Goal: Task Accomplishment & Management: Use online tool/utility

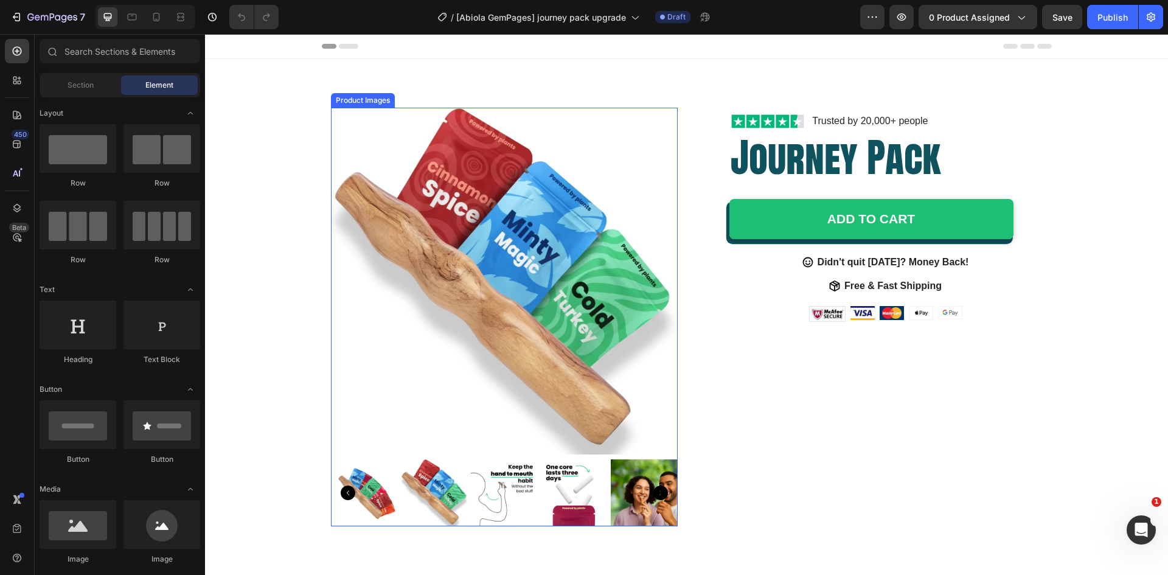
click at [606, 156] on img at bounding box center [504, 281] width 347 height 347
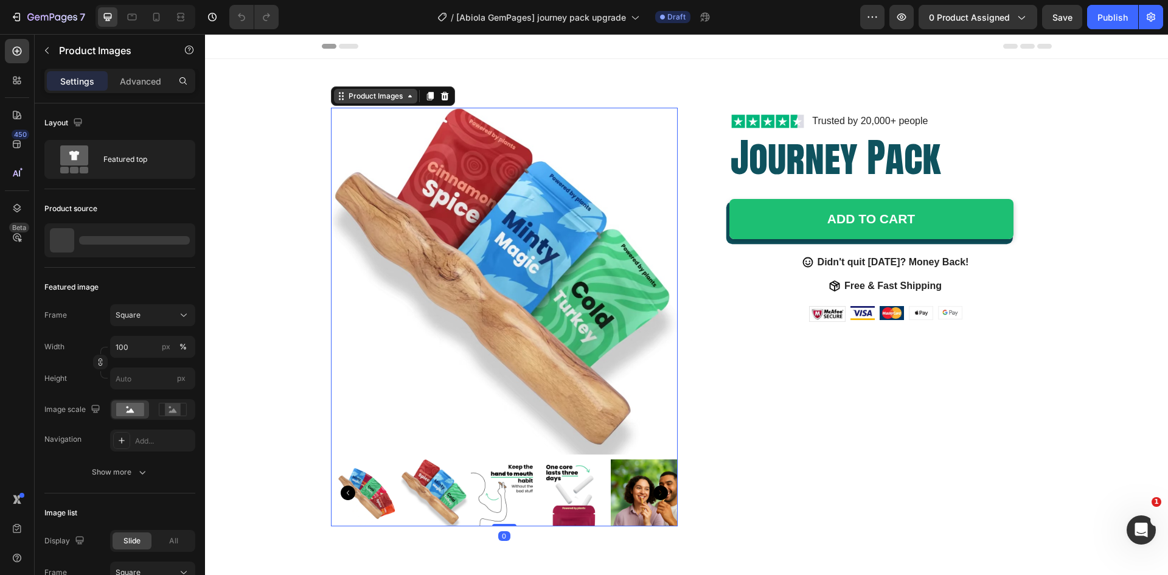
click at [368, 99] on div "Product Images" at bounding box center [375, 96] width 59 height 11
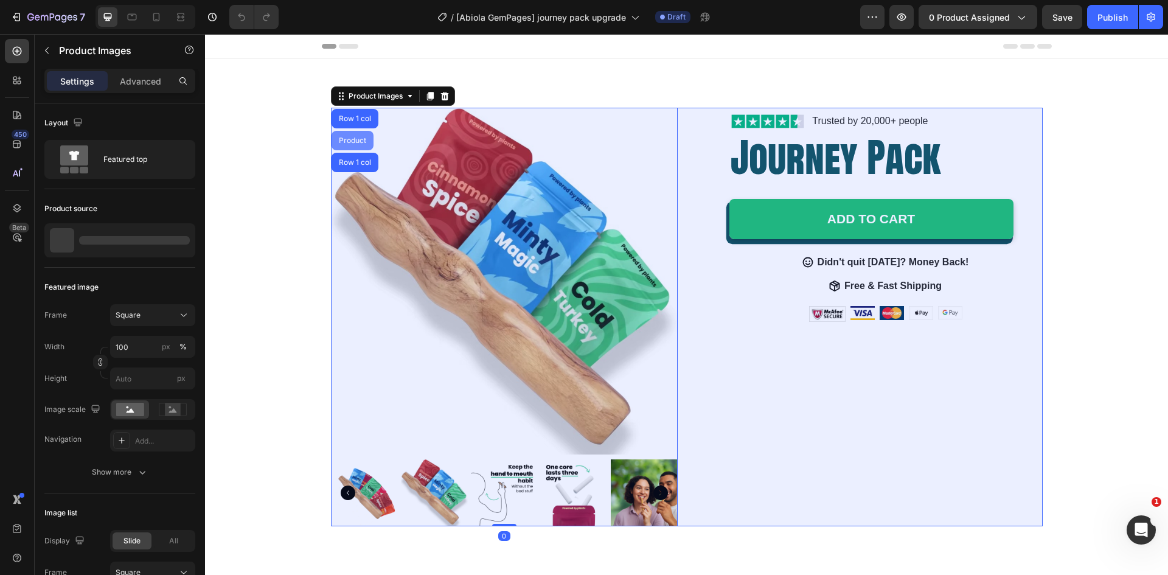
click at [350, 139] on div "Product" at bounding box center [352, 140] width 32 height 7
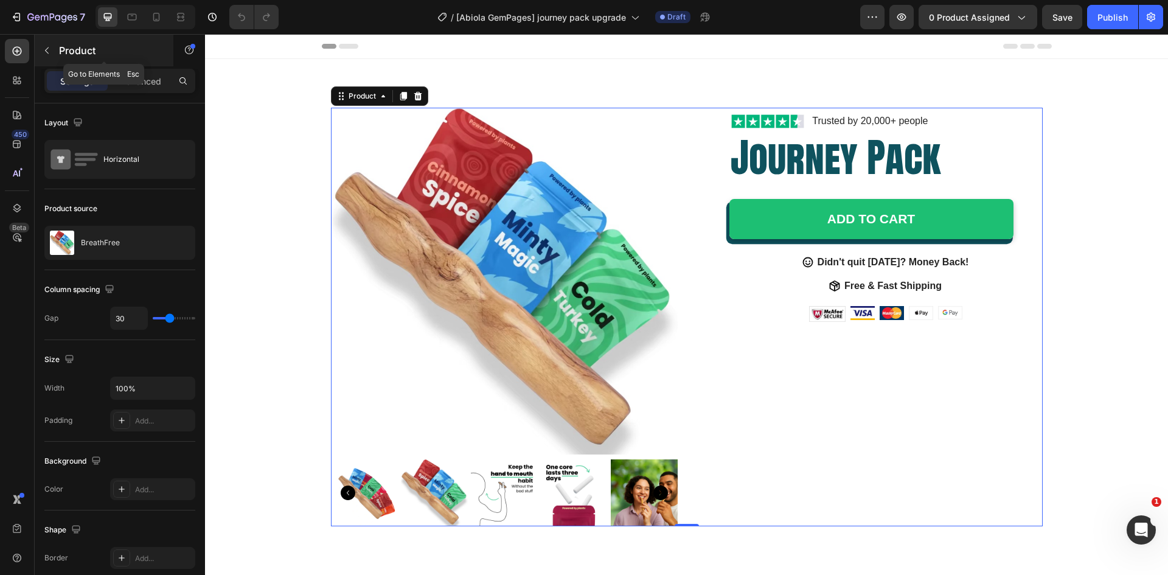
click at [49, 50] on icon "button" at bounding box center [47, 51] width 10 height 10
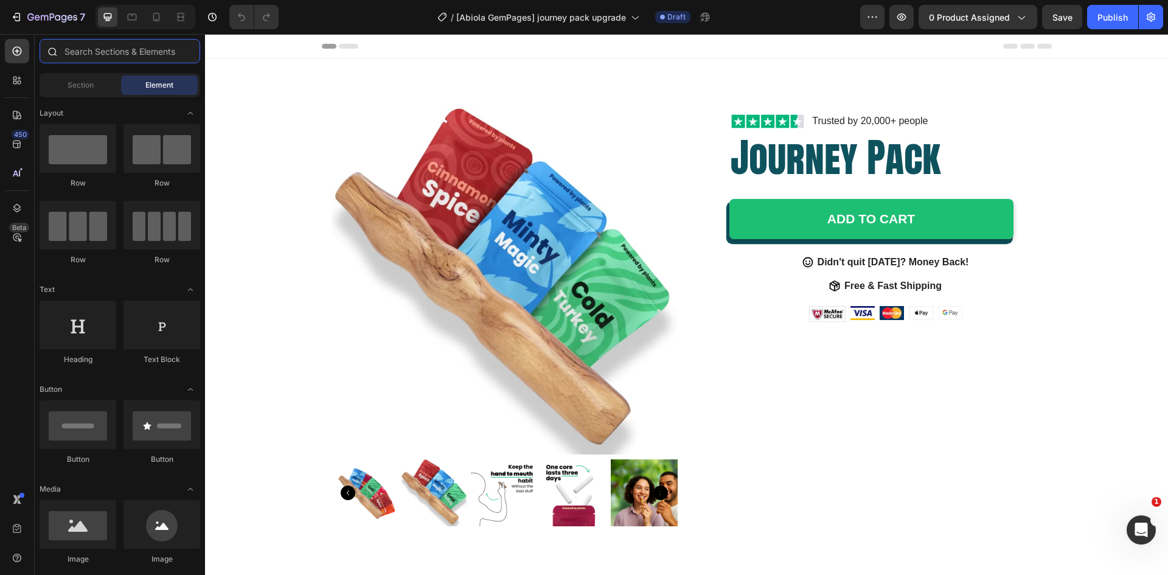
click at [90, 57] on input "text" at bounding box center [120, 51] width 161 height 24
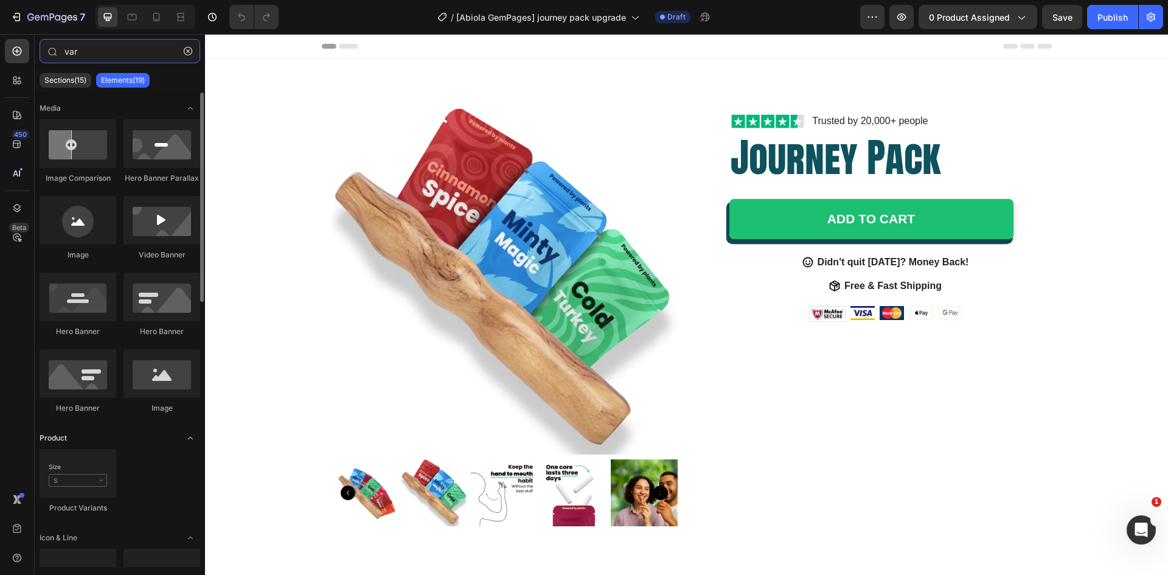
type input "var"
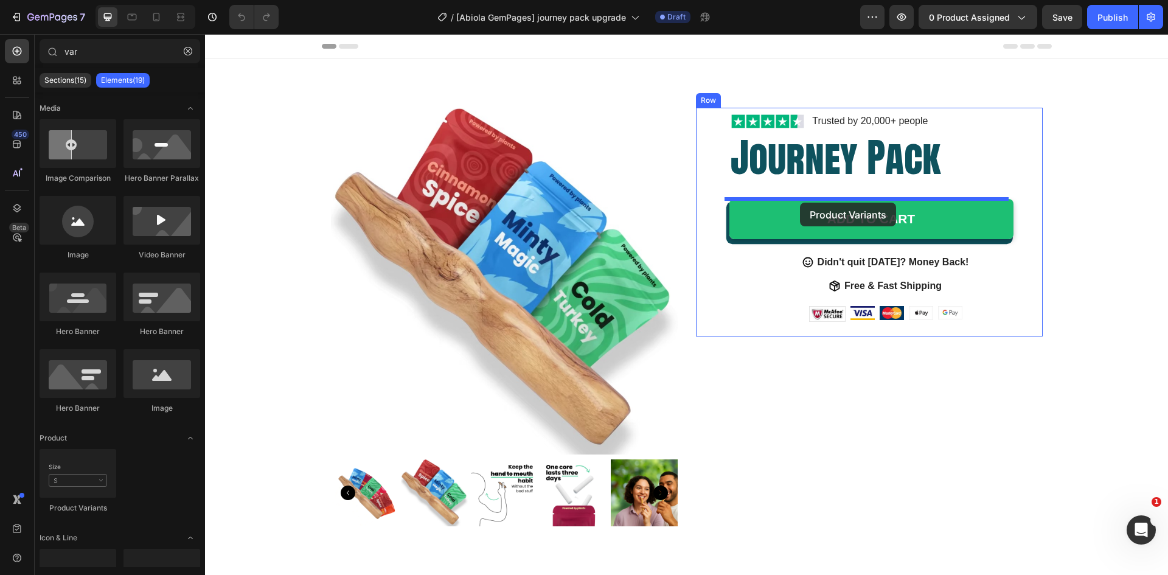
drag, startPoint x: 361, startPoint y: 476, endPoint x: 800, endPoint y: 203, distance: 517.4
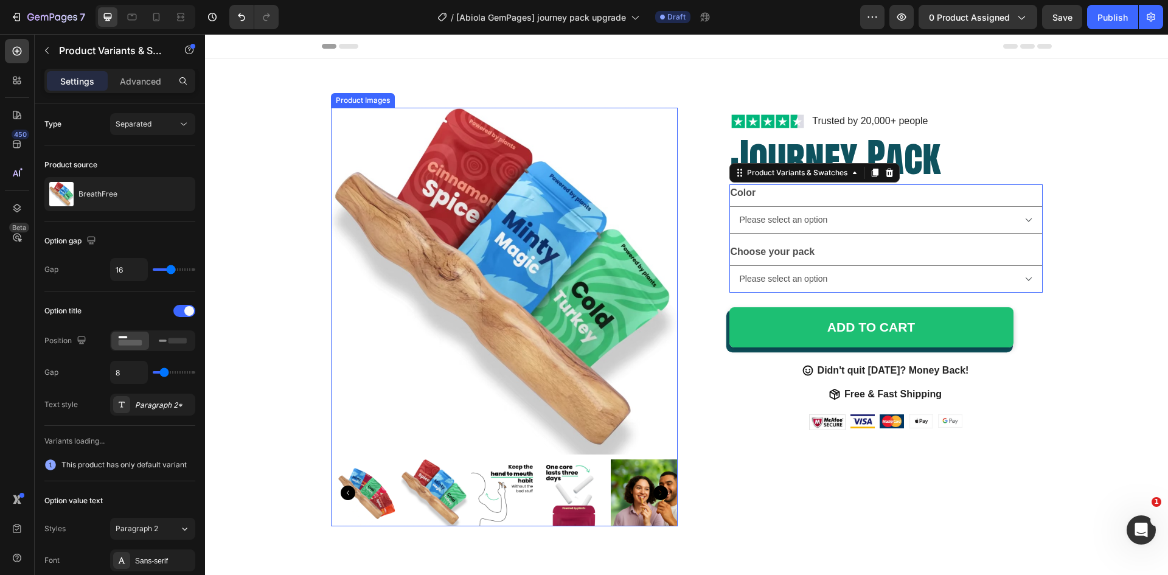
select select "Olive"
select select "Minty Pack"
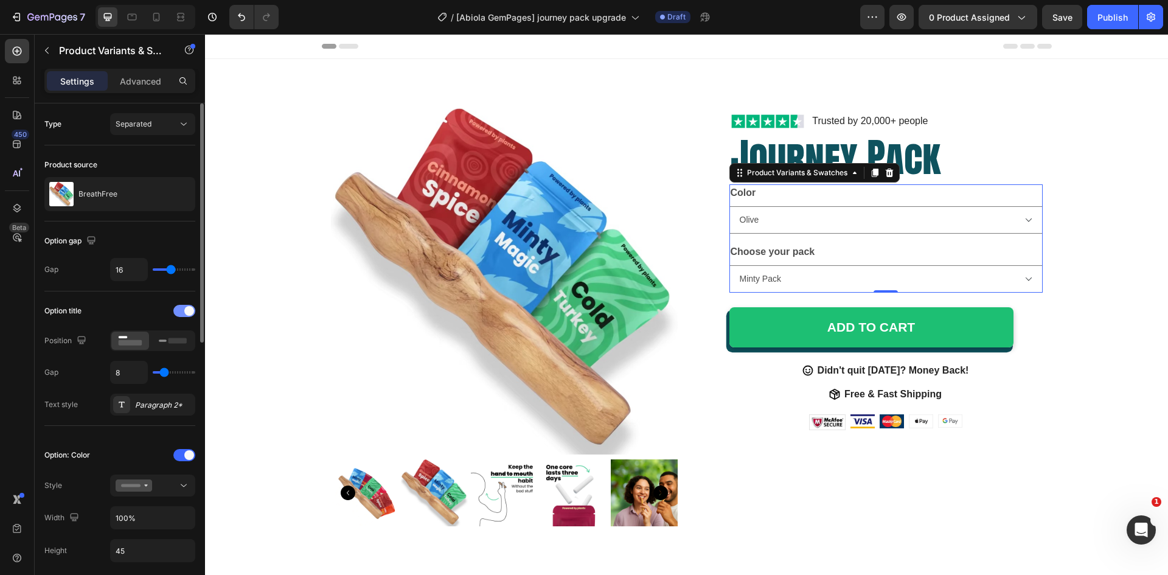
click at [180, 311] on div at bounding box center [184, 311] width 22 height 12
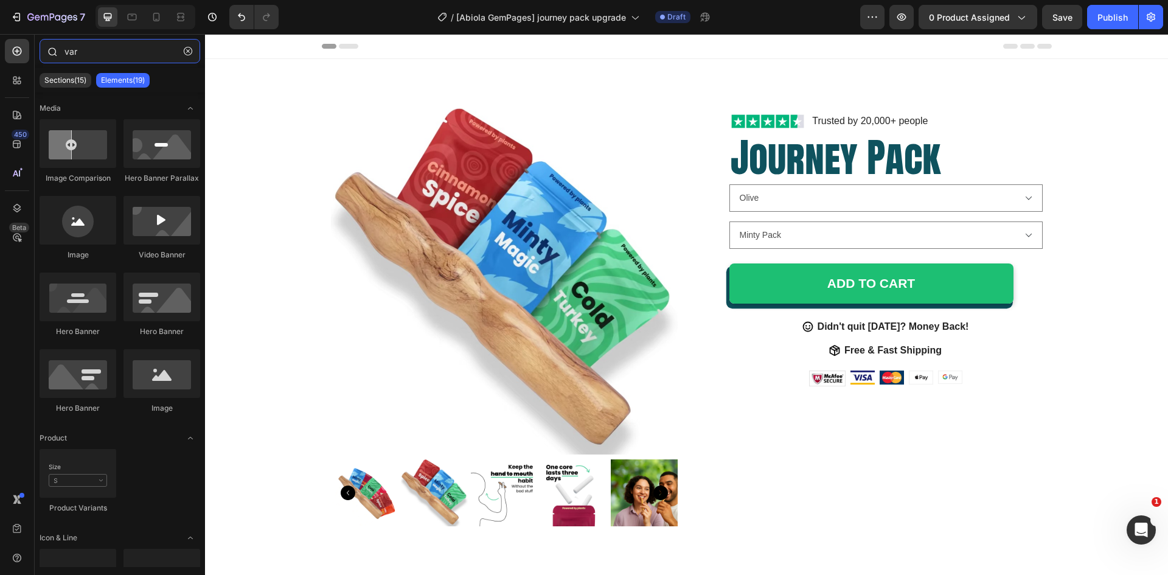
click at [95, 57] on input "var" at bounding box center [120, 51] width 161 height 24
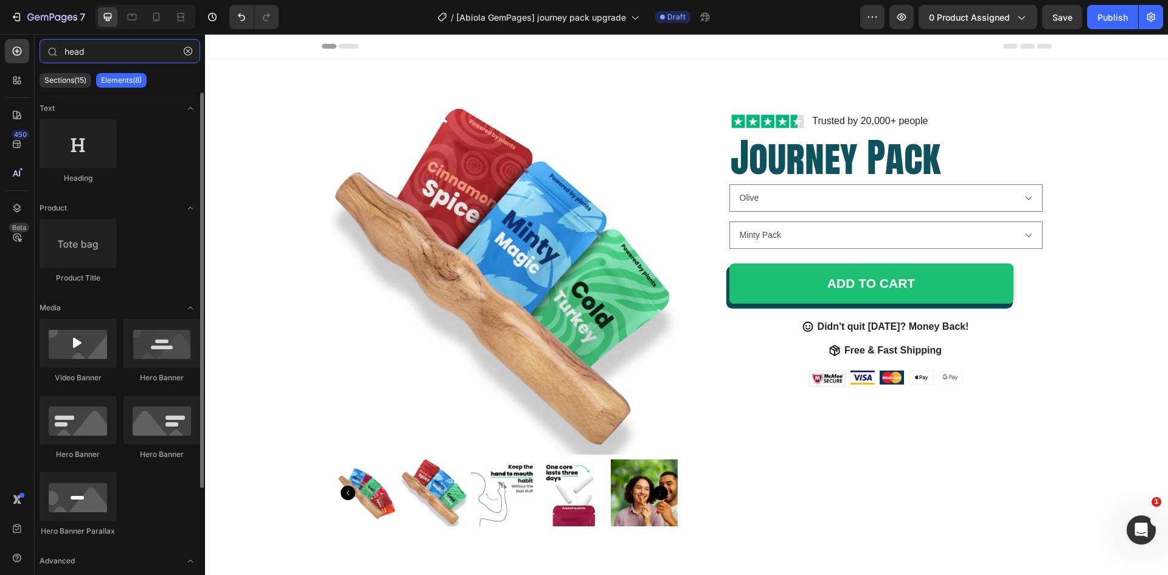
type input "head"
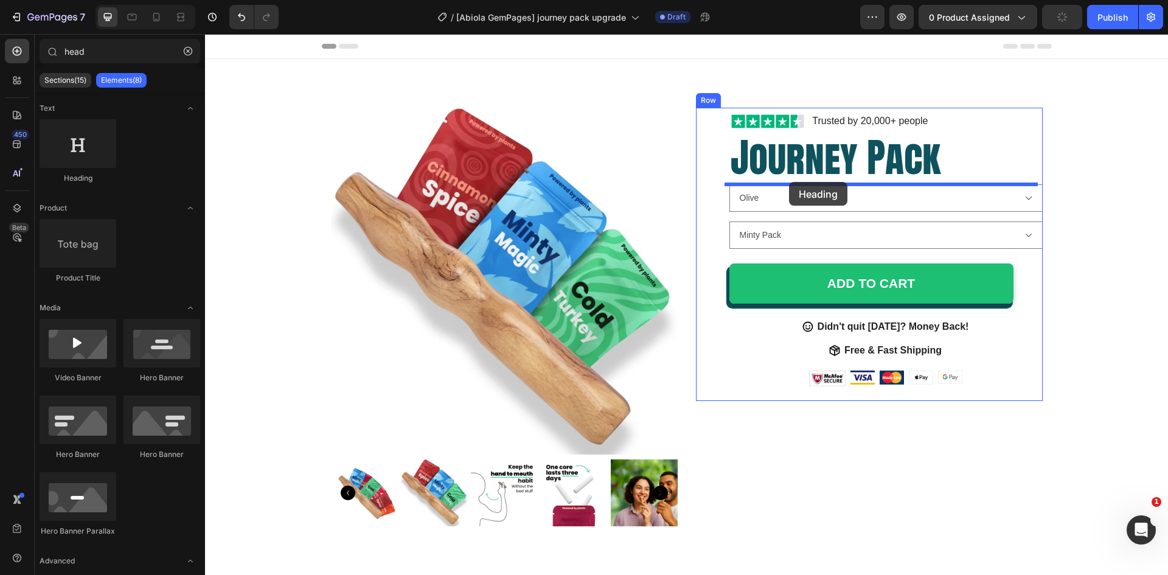
drag, startPoint x: 372, startPoint y: 176, endPoint x: 789, endPoint y: 182, distance: 417.2
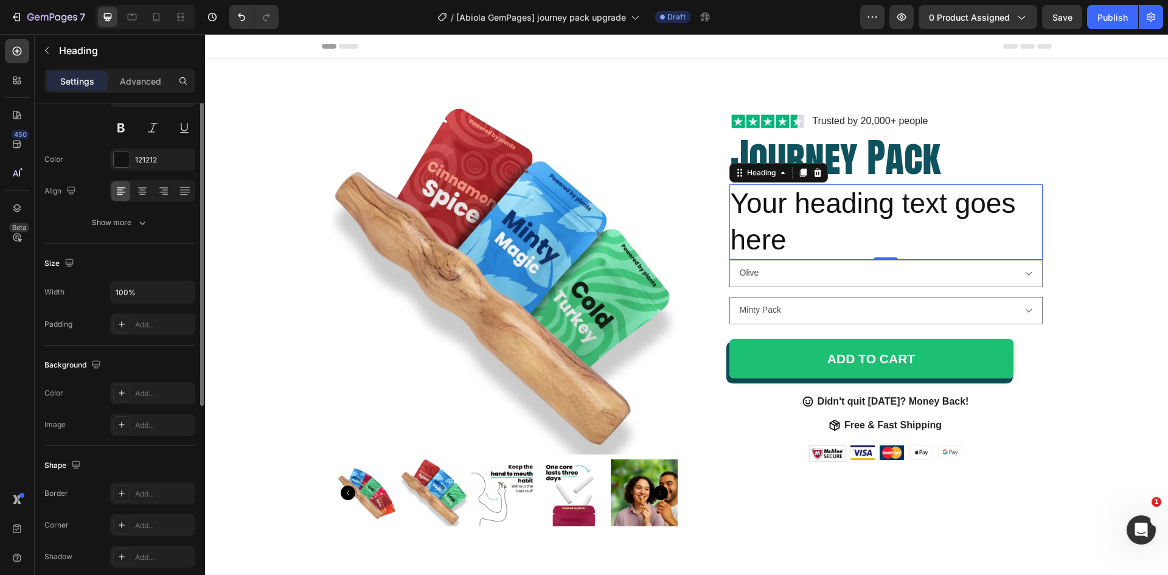
scroll to position [283, 0]
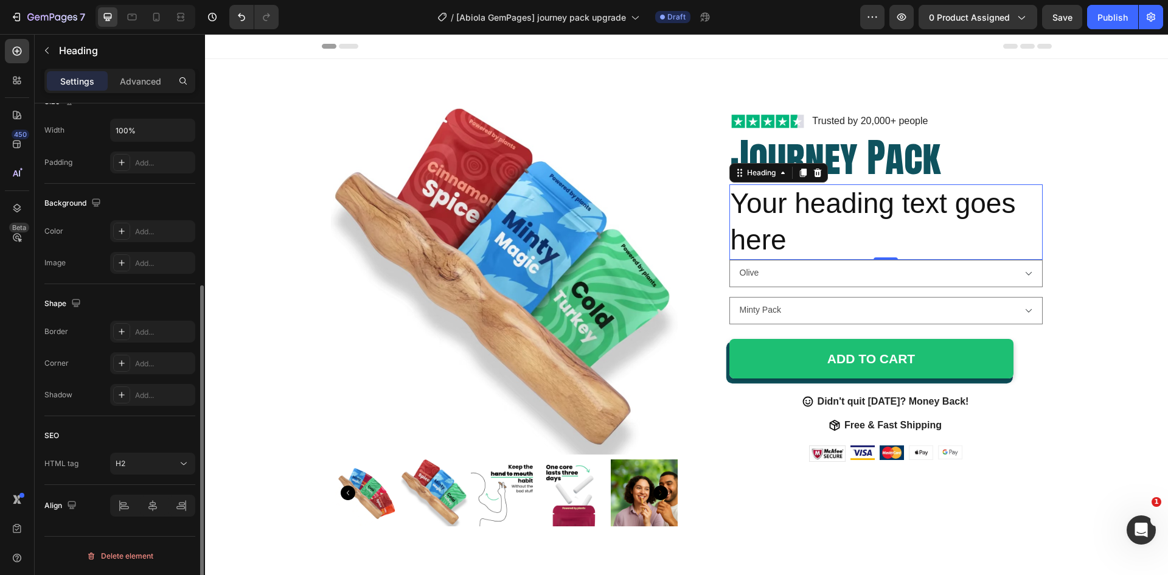
click at [162, 476] on div "SEO HTML tag H2" at bounding box center [119, 450] width 151 height 69
click at [160, 474] on button "H2" at bounding box center [152, 463] width 85 height 22
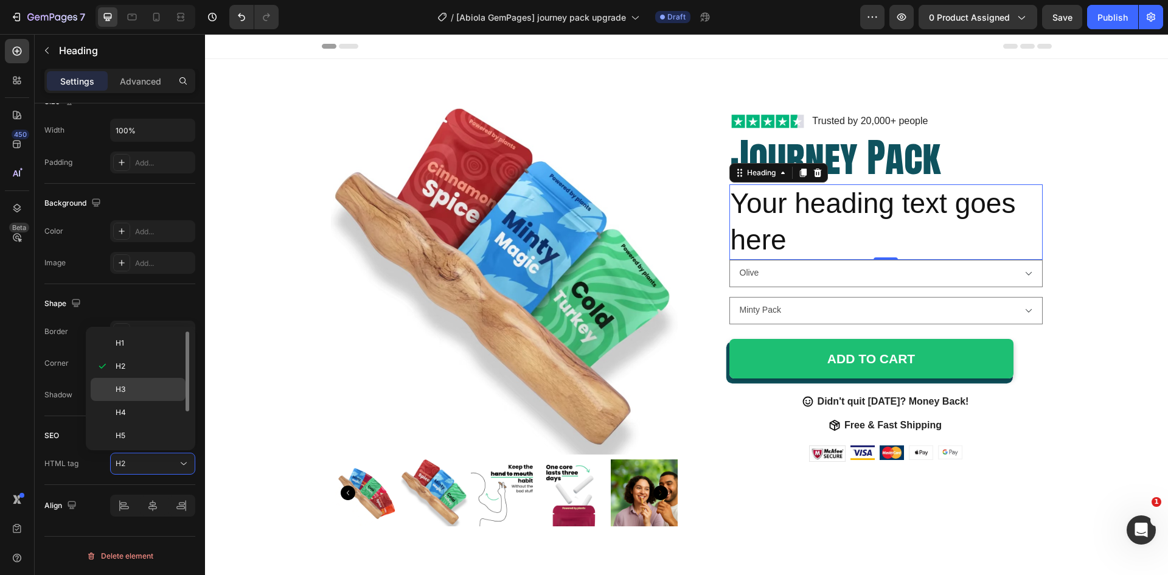
click at [126, 393] on p "H3" at bounding box center [148, 389] width 64 height 11
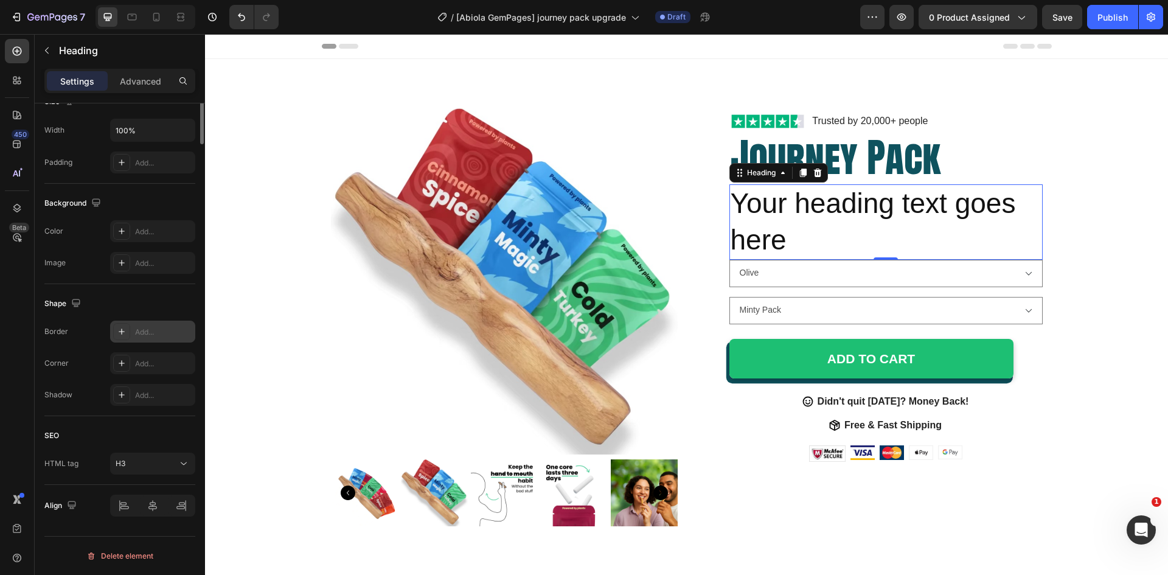
scroll to position [0, 0]
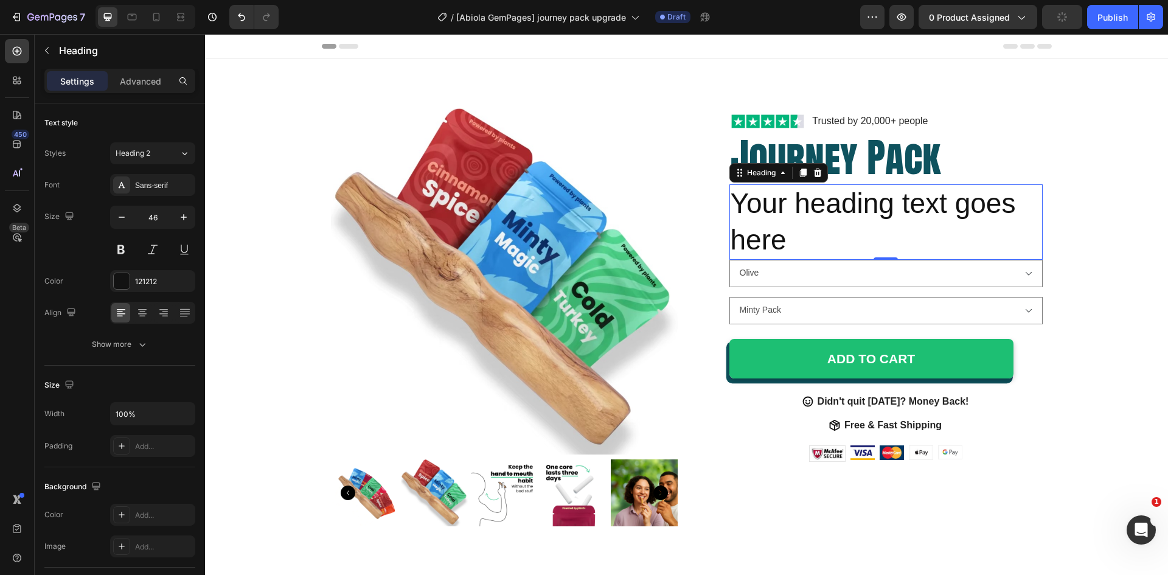
click at [746, 220] on h3 "Your heading text goes here" at bounding box center [885, 221] width 313 height 75
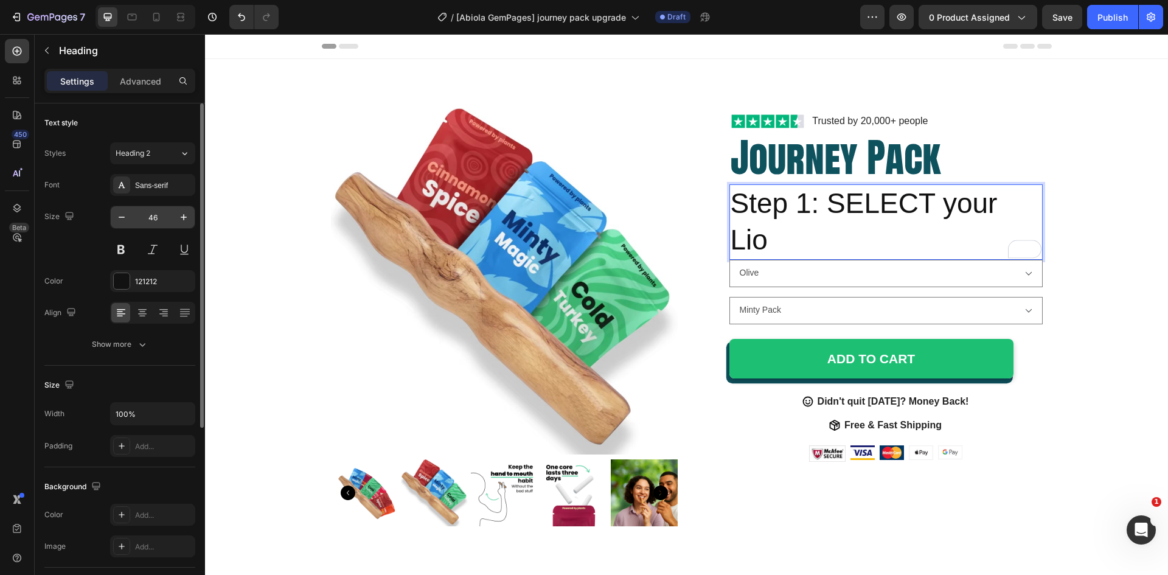
click at [165, 218] on input "46" at bounding box center [153, 217] width 40 height 22
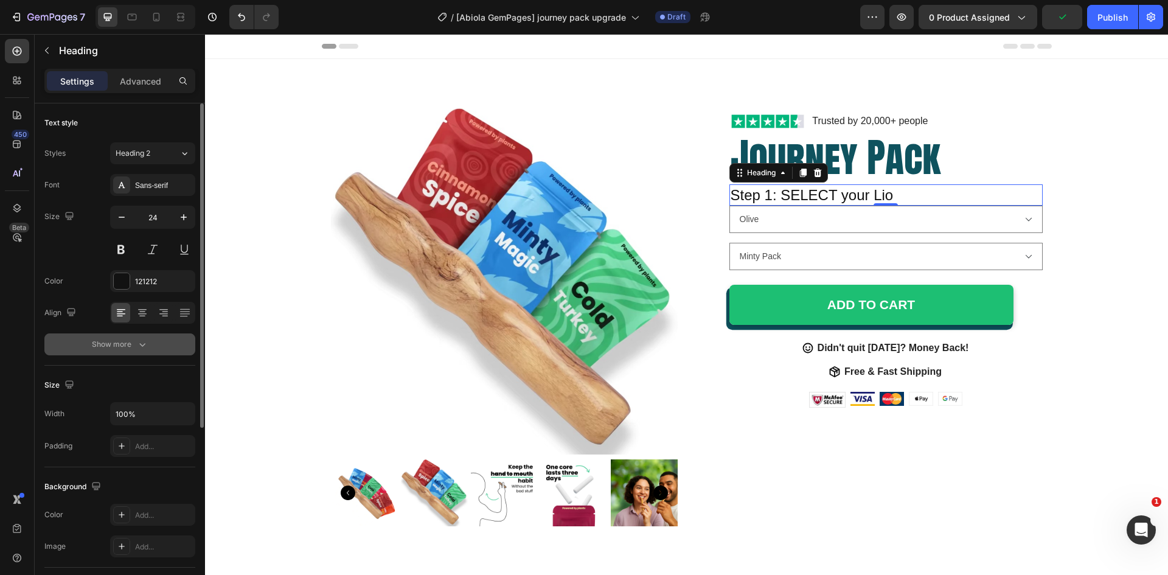
click at [88, 350] on button "Show more" at bounding box center [119, 344] width 151 height 22
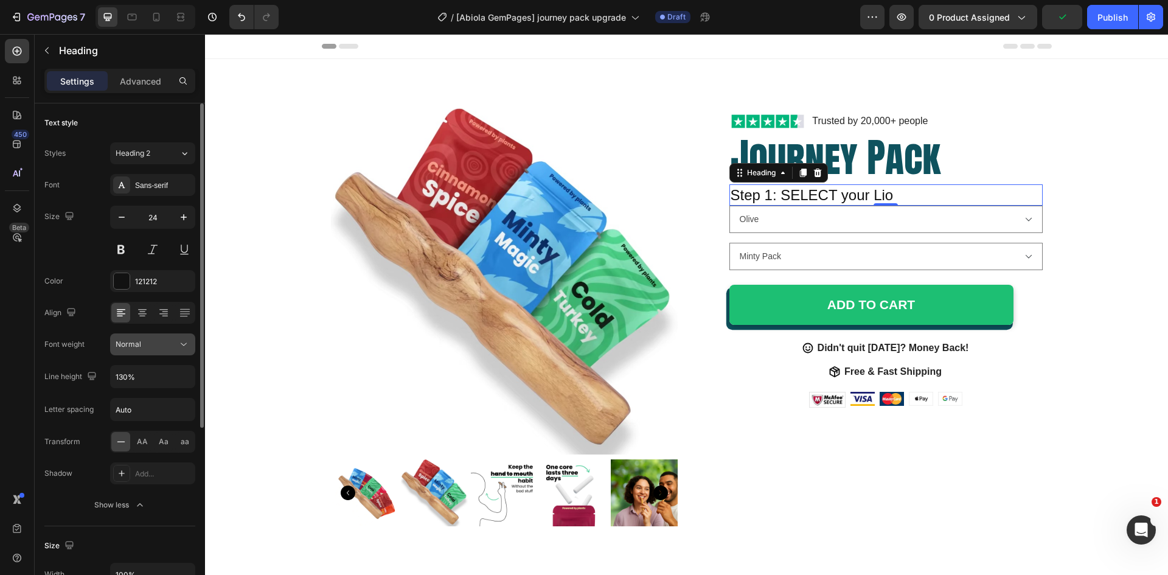
click at [140, 345] on span "Normal" at bounding box center [129, 343] width 26 height 9
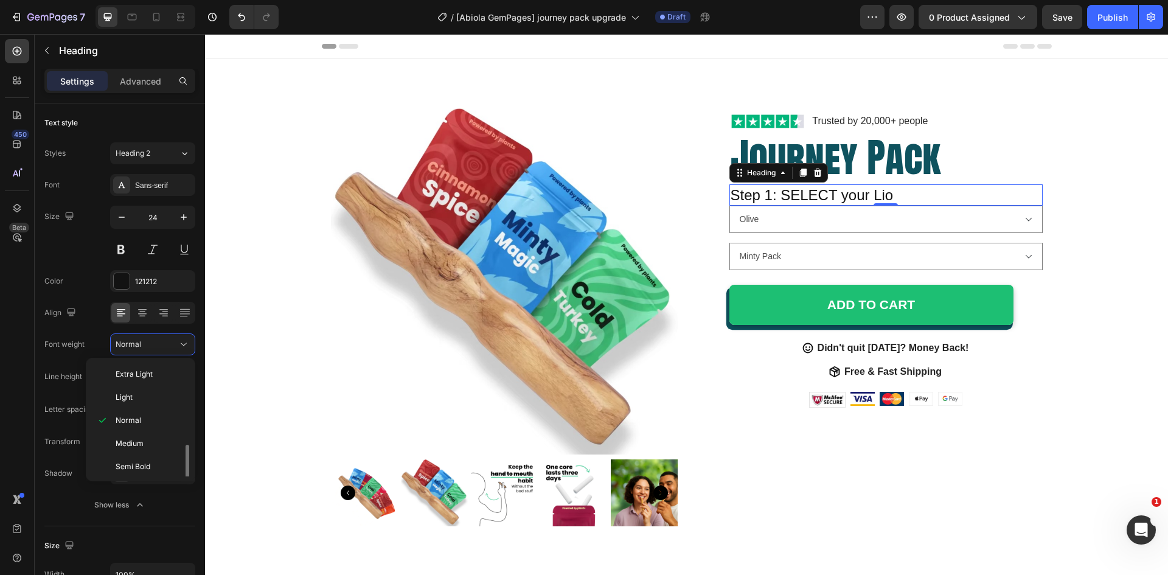
scroll to position [48, 0]
click at [131, 446] on p "Bold" at bounding box center [148, 441] width 64 height 11
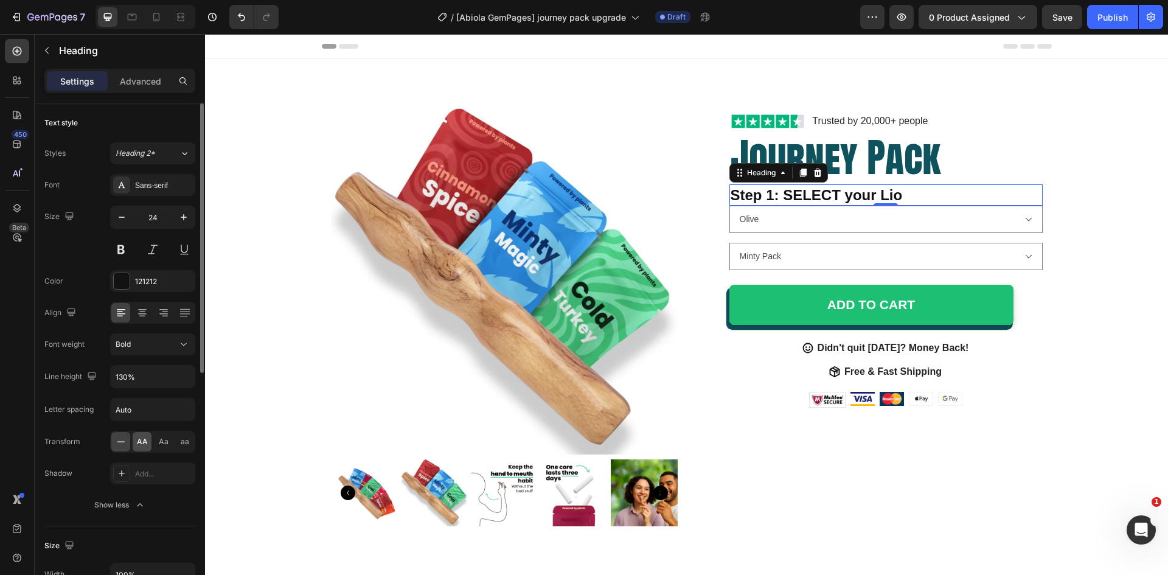
click at [144, 448] on div "AA" at bounding box center [142, 441] width 19 height 19
click at [147, 220] on input "24" at bounding box center [153, 217] width 40 height 22
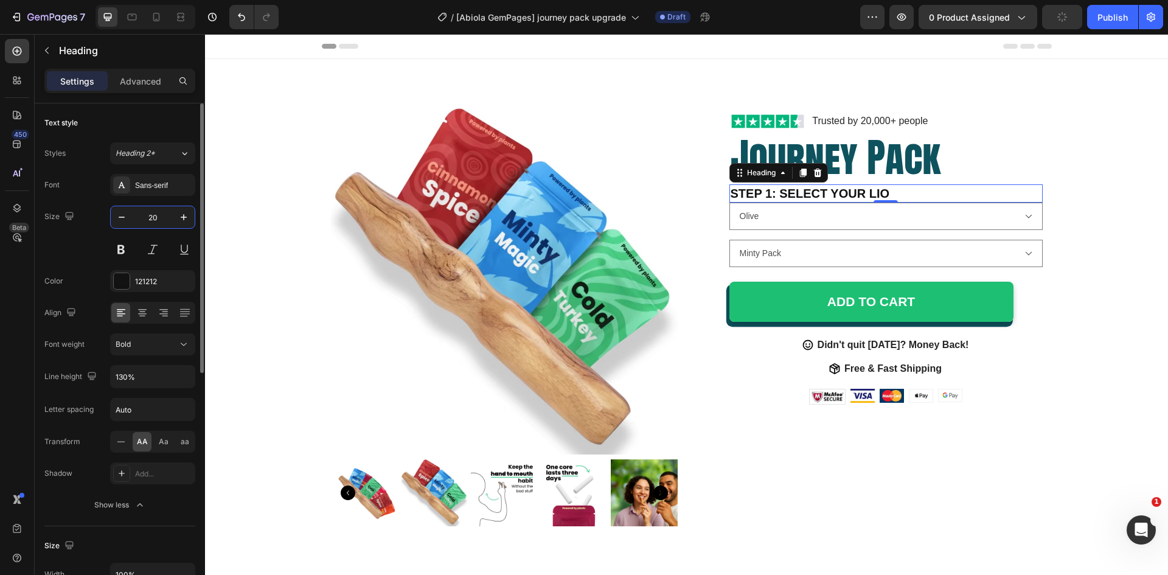
drag, startPoint x: 150, startPoint y: 220, endPoint x: 162, endPoint y: 220, distance: 12.8
click at [162, 220] on input "20" at bounding box center [153, 217] width 40 height 22
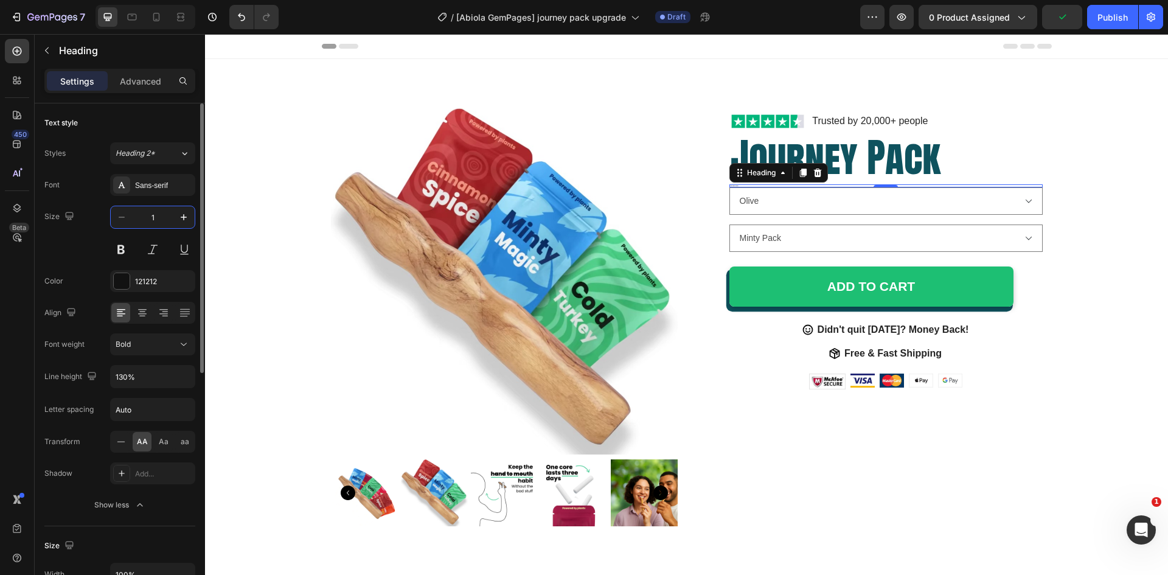
type input "18"
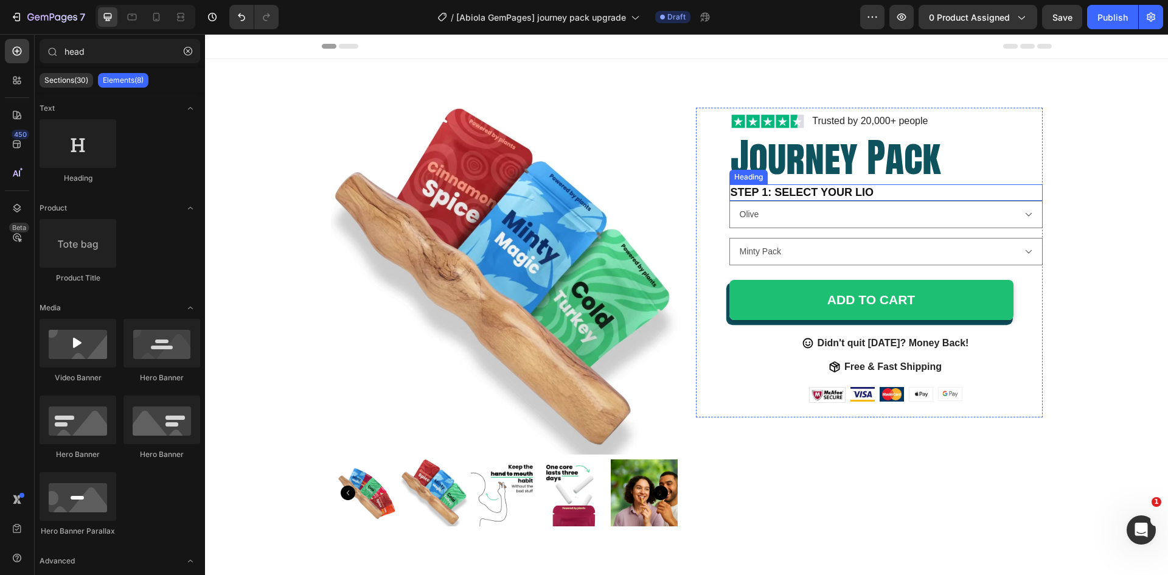
click at [912, 187] on p "Step 1: SELECT your Lio" at bounding box center [885, 192] width 311 height 14
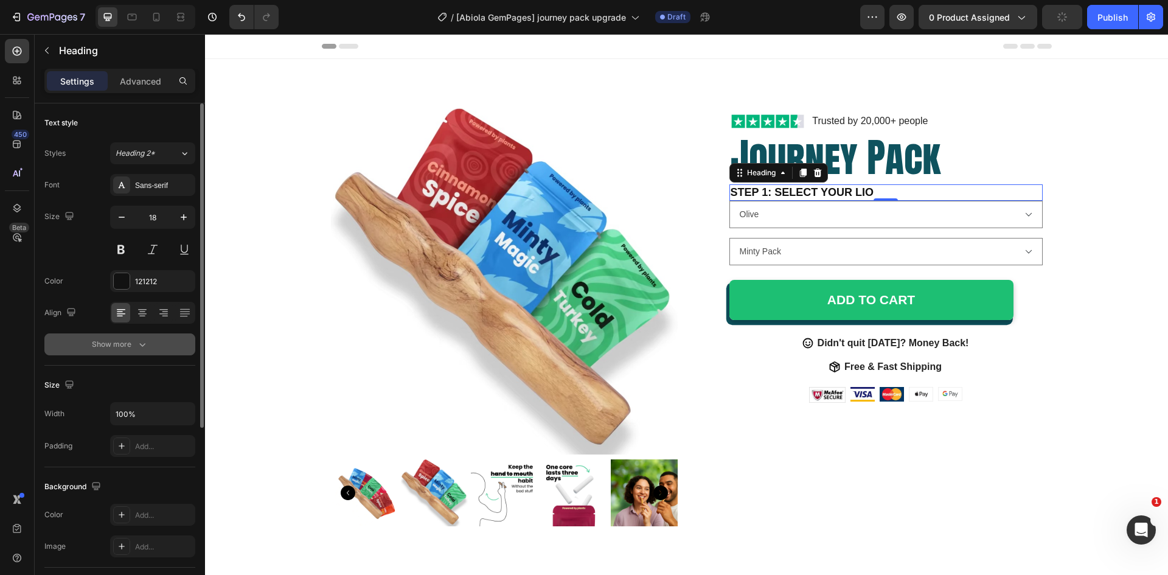
click at [127, 352] on button "Show more" at bounding box center [119, 344] width 151 height 22
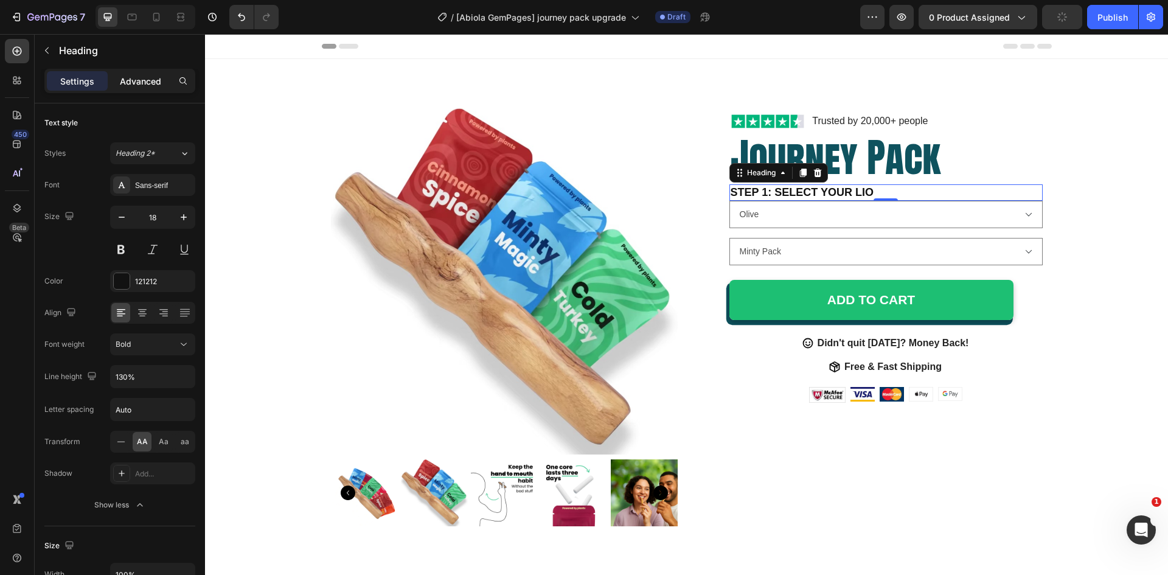
click at [142, 71] on div "Advanced" at bounding box center [140, 80] width 61 height 19
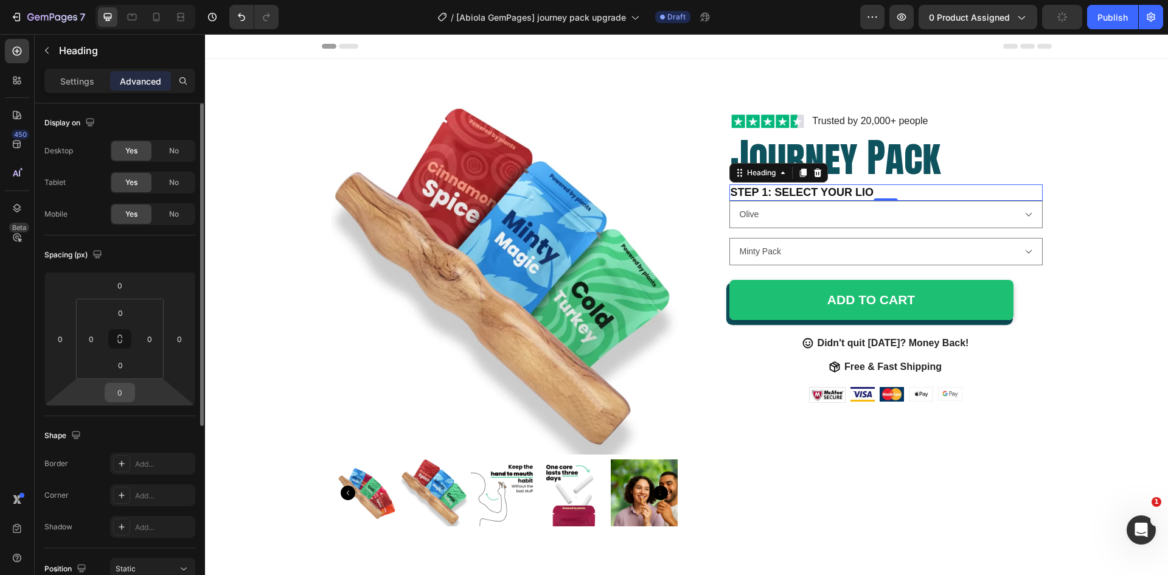
click at [132, 391] on div "0" at bounding box center [120, 392] width 30 height 19
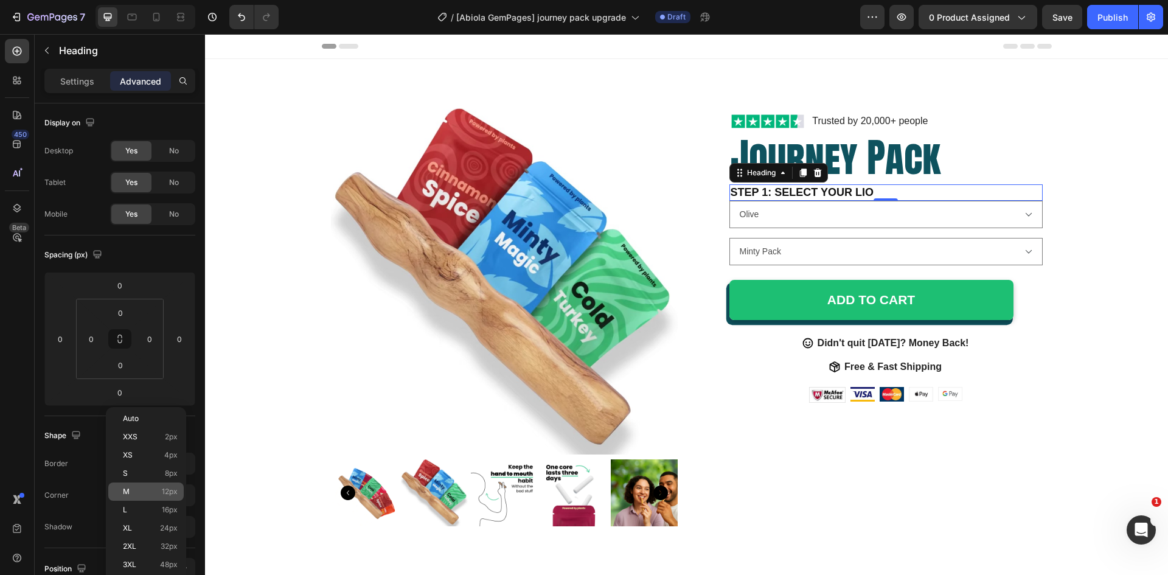
click at [140, 487] on div "M 12px" at bounding box center [145, 491] width 75 height 18
type input "12"
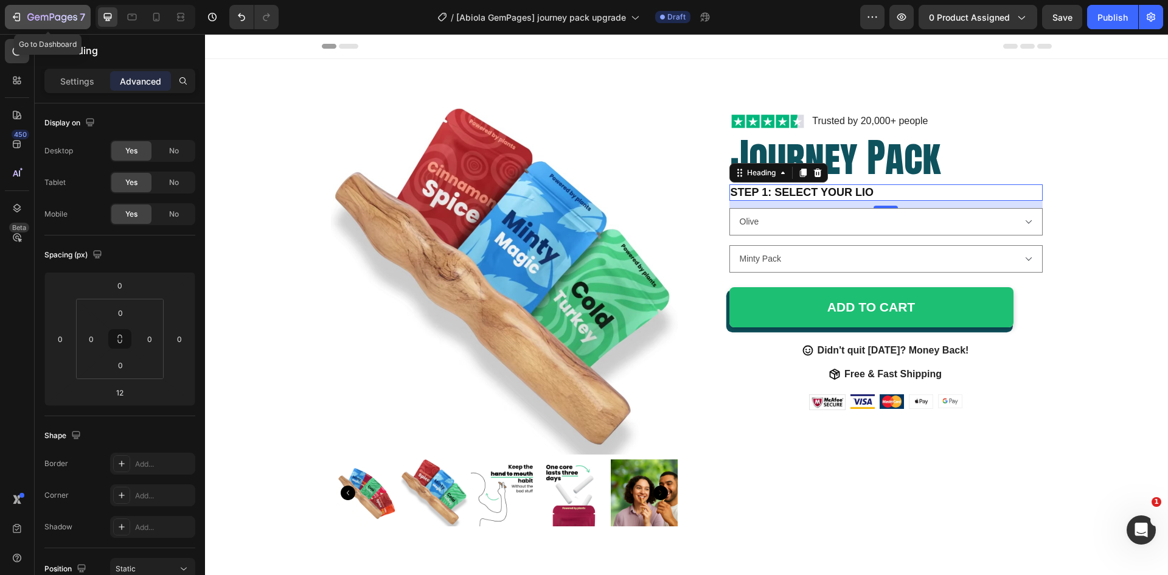
click at [42, 7] on button "7" at bounding box center [48, 17] width 86 height 24
